Goal: Task Accomplishment & Management: Use online tool/utility

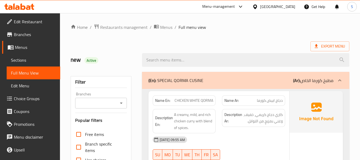
scroll to position [7708, 0]
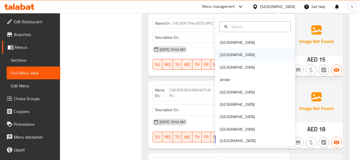
click at [229, 55] on div "[GEOGRAPHIC_DATA]" at bounding box center [238, 55] width 44 height 12
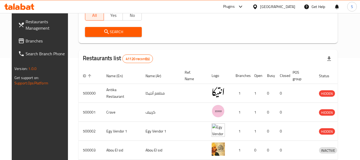
scroll to position [57, 0]
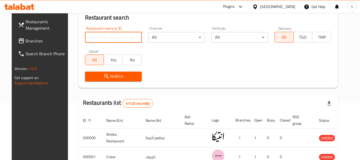
paste input "674150"
type input "674150"
click button "Search" at bounding box center [113, 76] width 57 height 10
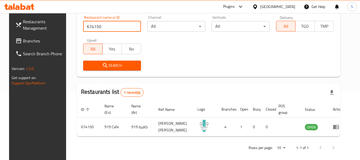
scroll to position [74, 0]
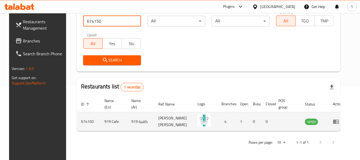
click at [338, 122] on icon "enhanced table" at bounding box center [337, 122] width 2 height 2
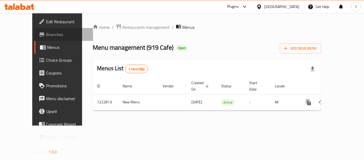
click at [46, 36] on span "Branches" at bounding box center [67, 34] width 43 height 6
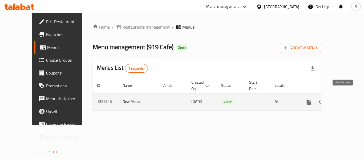
click at [344, 98] on icon "enhanced table" at bounding box center [347, 101] width 6 height 6
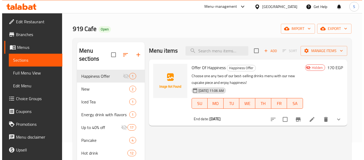
scroll to position [27, 0]
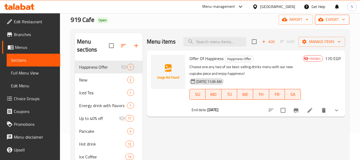
click at [335, 17] on span "export" at bounding box center [332, 19] width 26 height 7
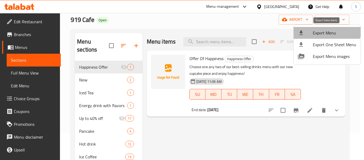
click at [326, 30] on span "Export Menu" at bounding box center [334, 33] width 43 height 6
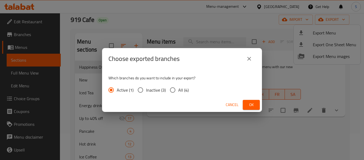
click at [179, 90] on span "All (4)" at bounding box center [183, 90] width 10 height 6
click at [178, 90] on input "All (4)" at bounding box center [172, 89] width 11 height 11
radio input "true"
drag, startPoint x: 254, startPoint y: 104, endPoint x: 240, endPoint y: 1, distance: 104.3
click at [254, 100] on button "Ok" at bounding box center [251, 105] width 17 height 10
